Goal: Transaction & Acquisition: Subscribe to service/newsletter

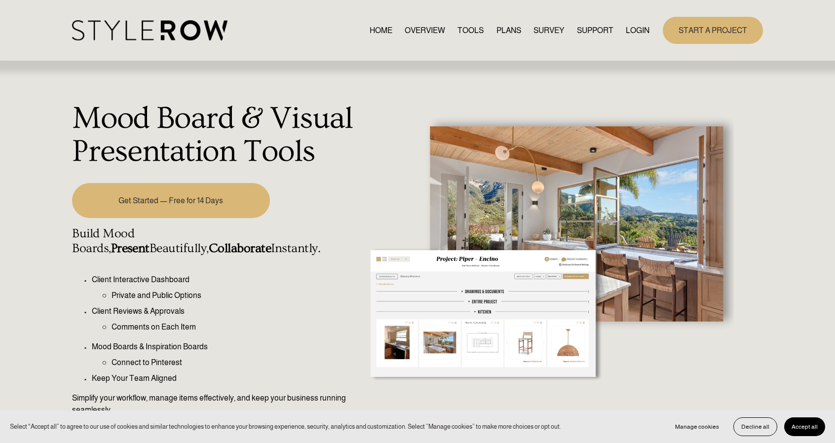
click at [467, 28] on link "TOOLS" at bounding box center [471, 30] width 26 height 13
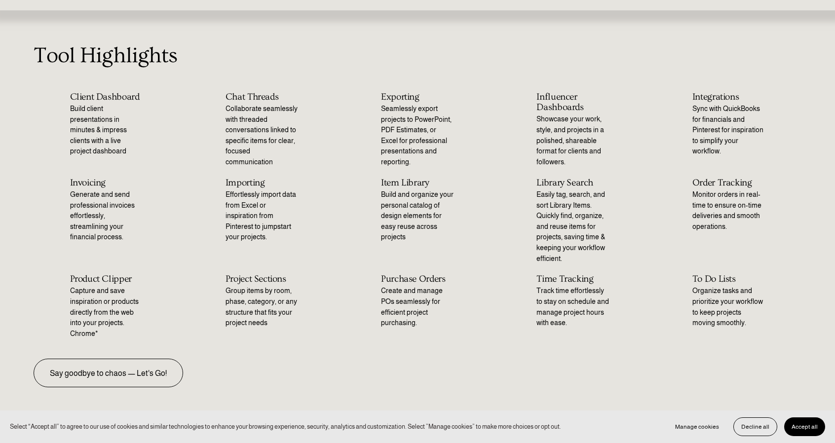
scroll to position [49, 0]
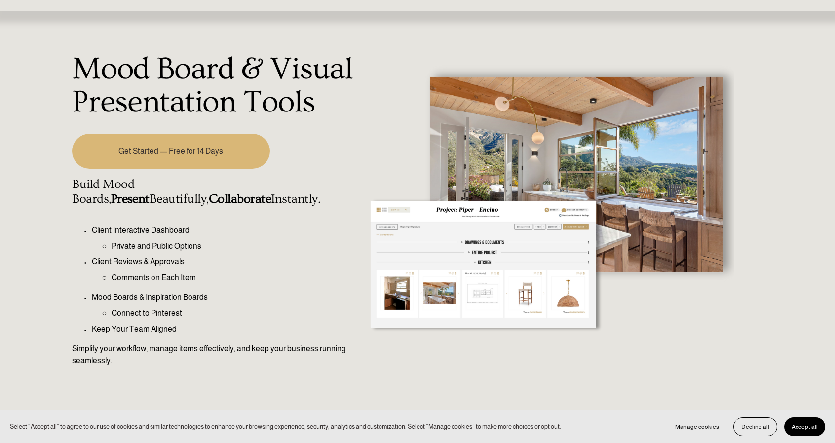
scroll to position [49, 0]
click at [206, 150] on link "Get Started — Free for 14 Days" at bounding box center [170, 151] width 197 height 35
